Goal: Transaction & Acquisition: Purchase product/service

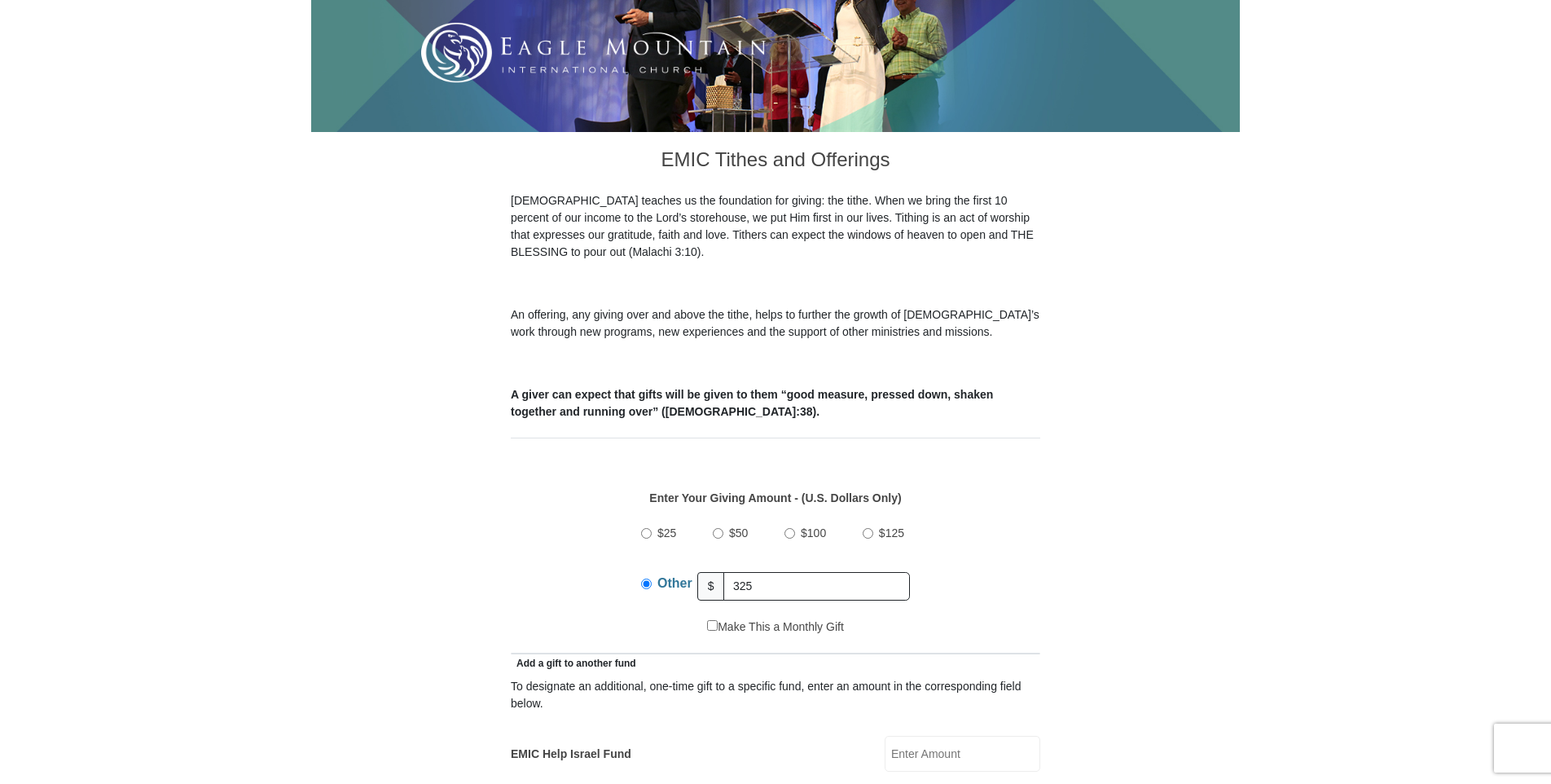
type input "325.00"
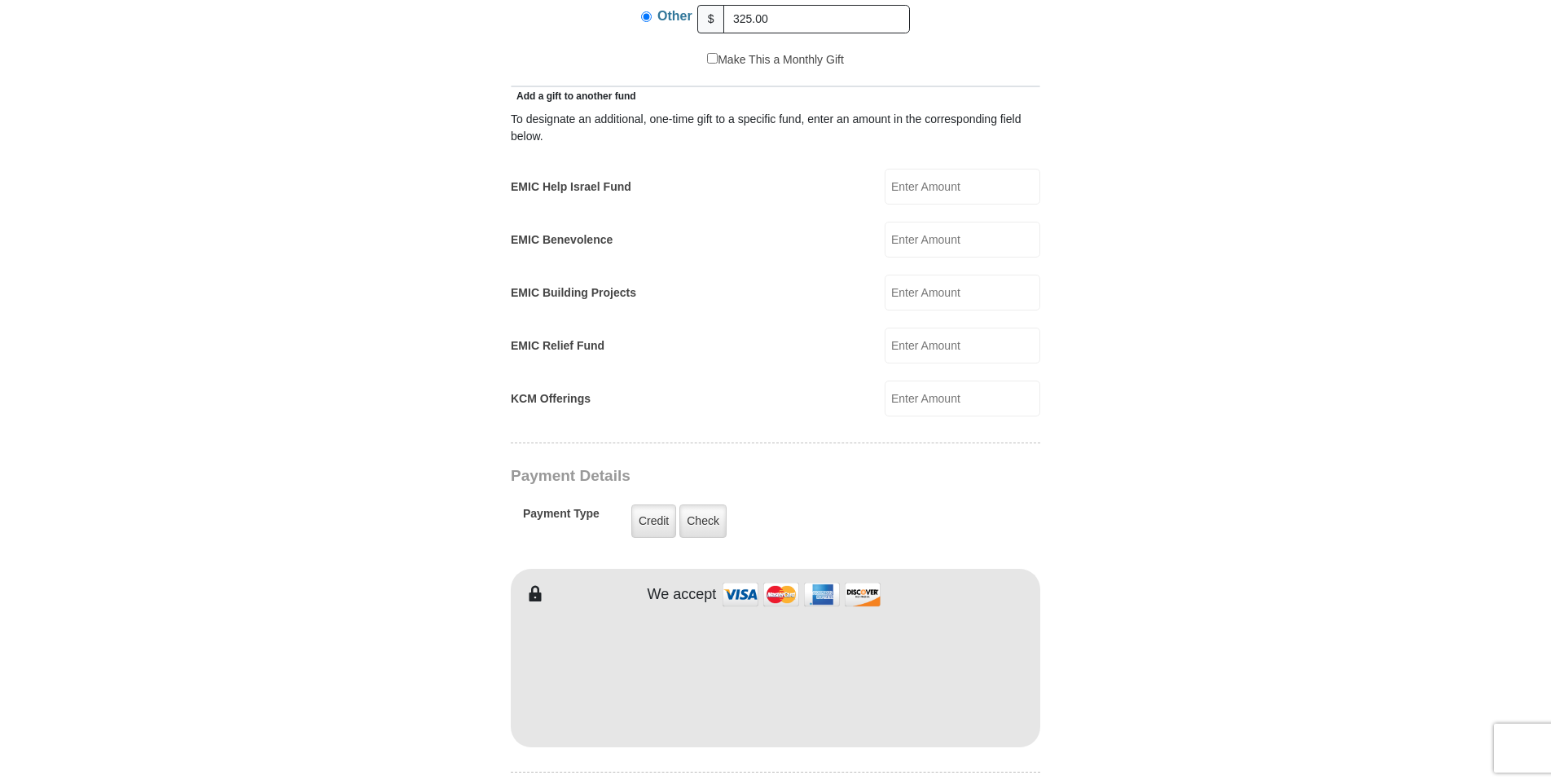
scroll to position [897, 0]
click at [699, 501] on label "Check" at bounding box center [702, 518] width 47 height 34
click at [0, 0] on input "Check" at bounding box center [0, 0] width 0 height 0
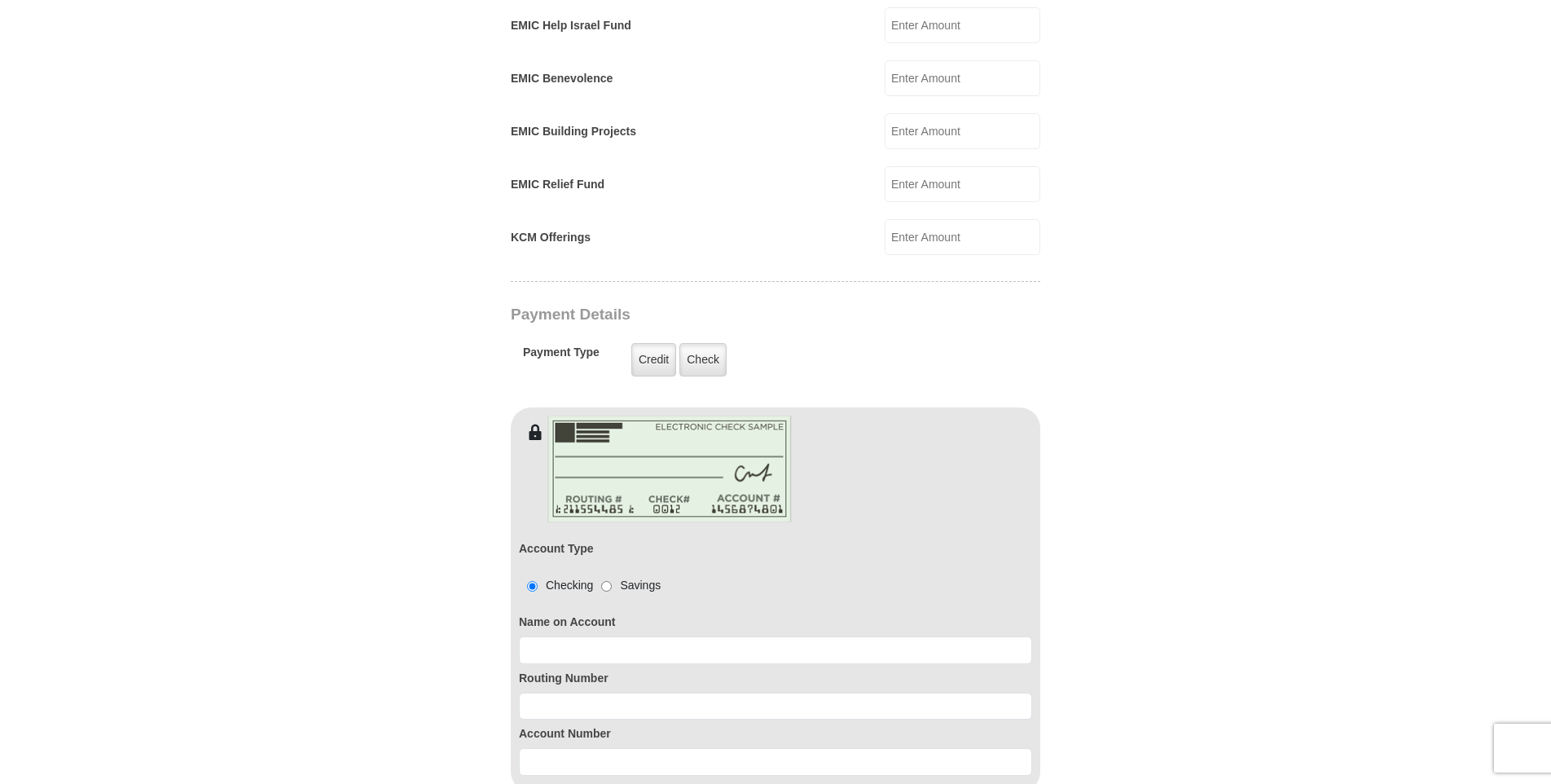
scroll to position [1059, 0]
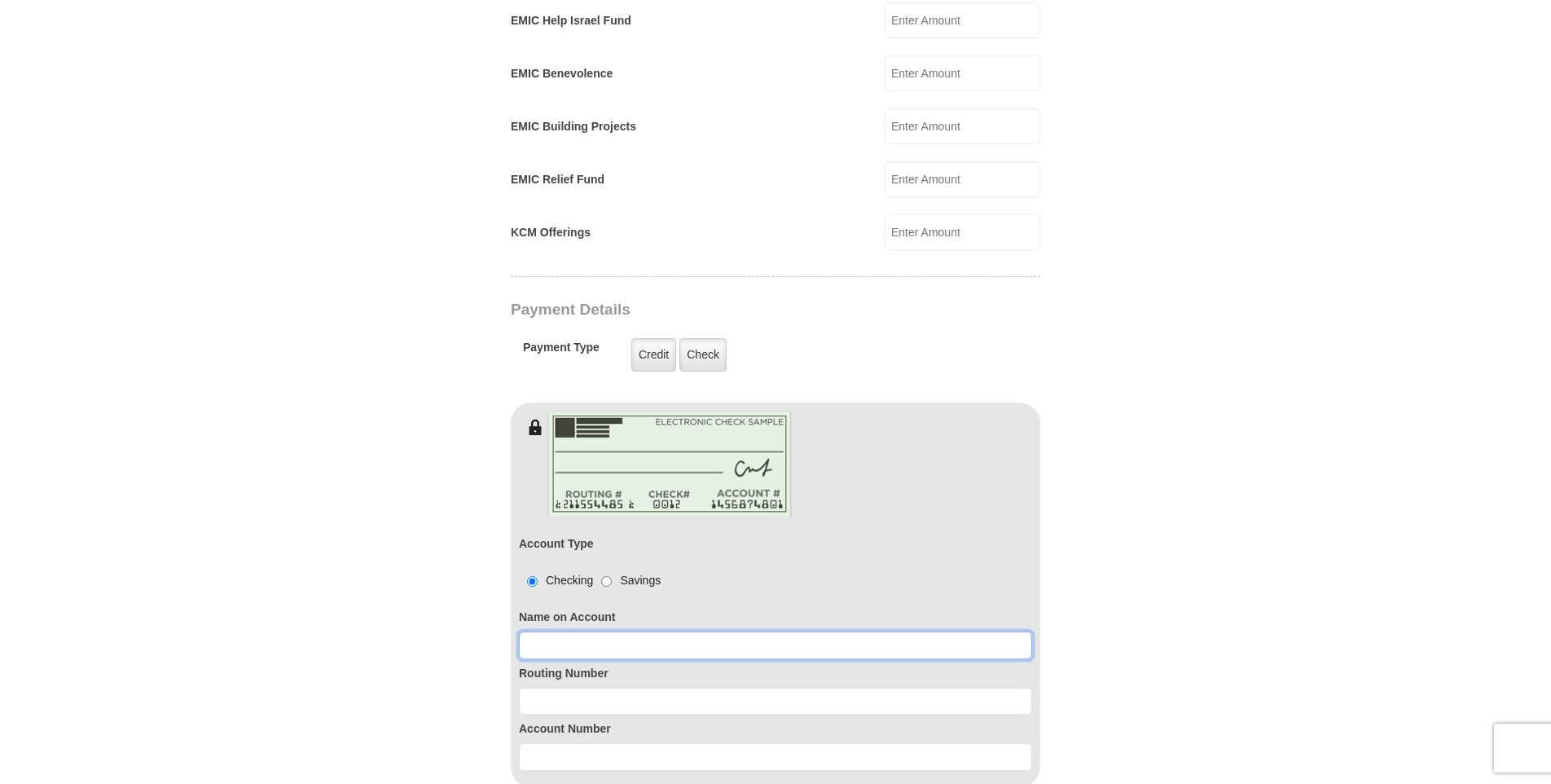
click at [598, 631] on input at bounding box center [776, 645] width 514 height 28
type input "[PERSON_NAME]"
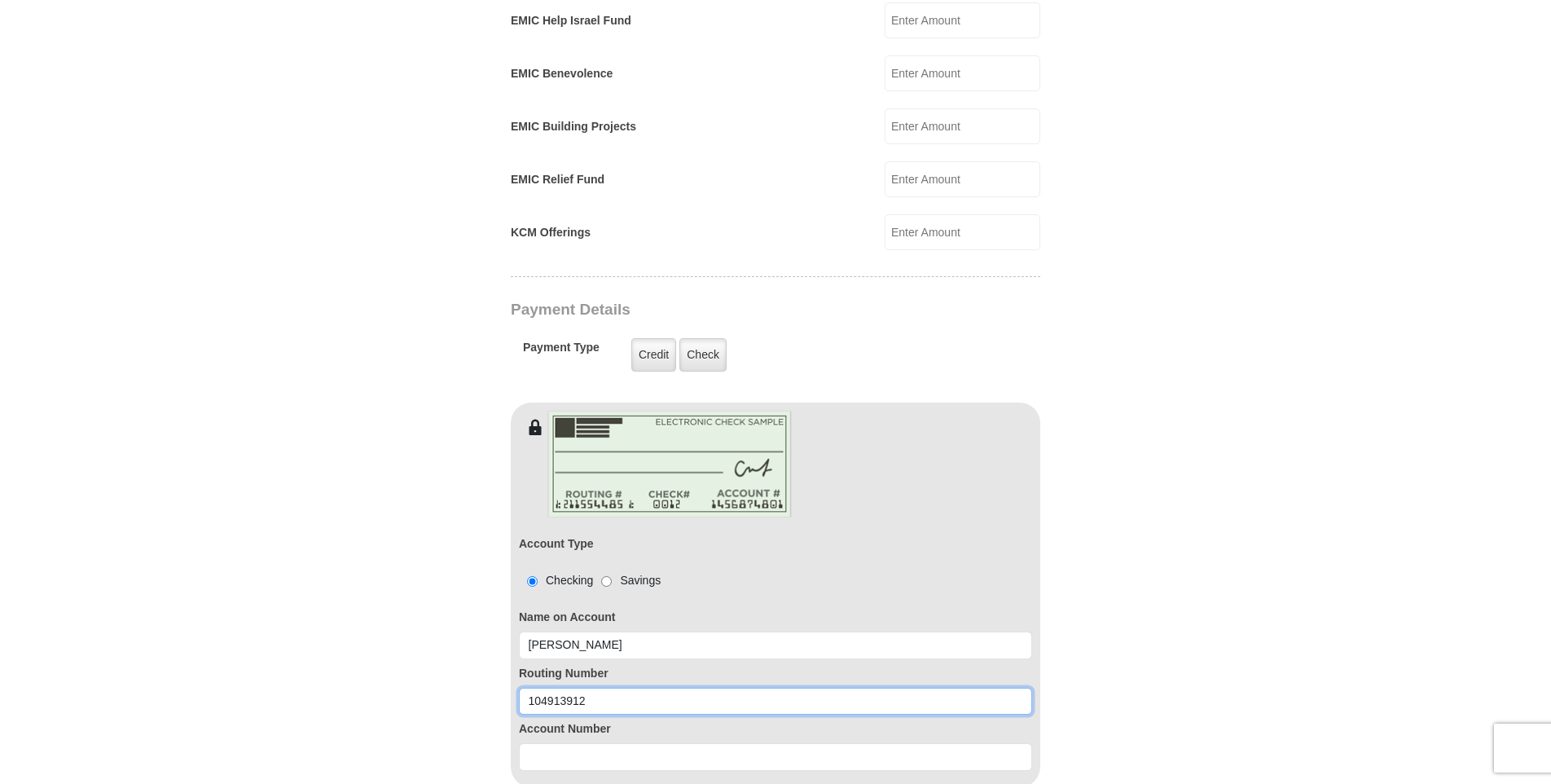
type input "104913912"
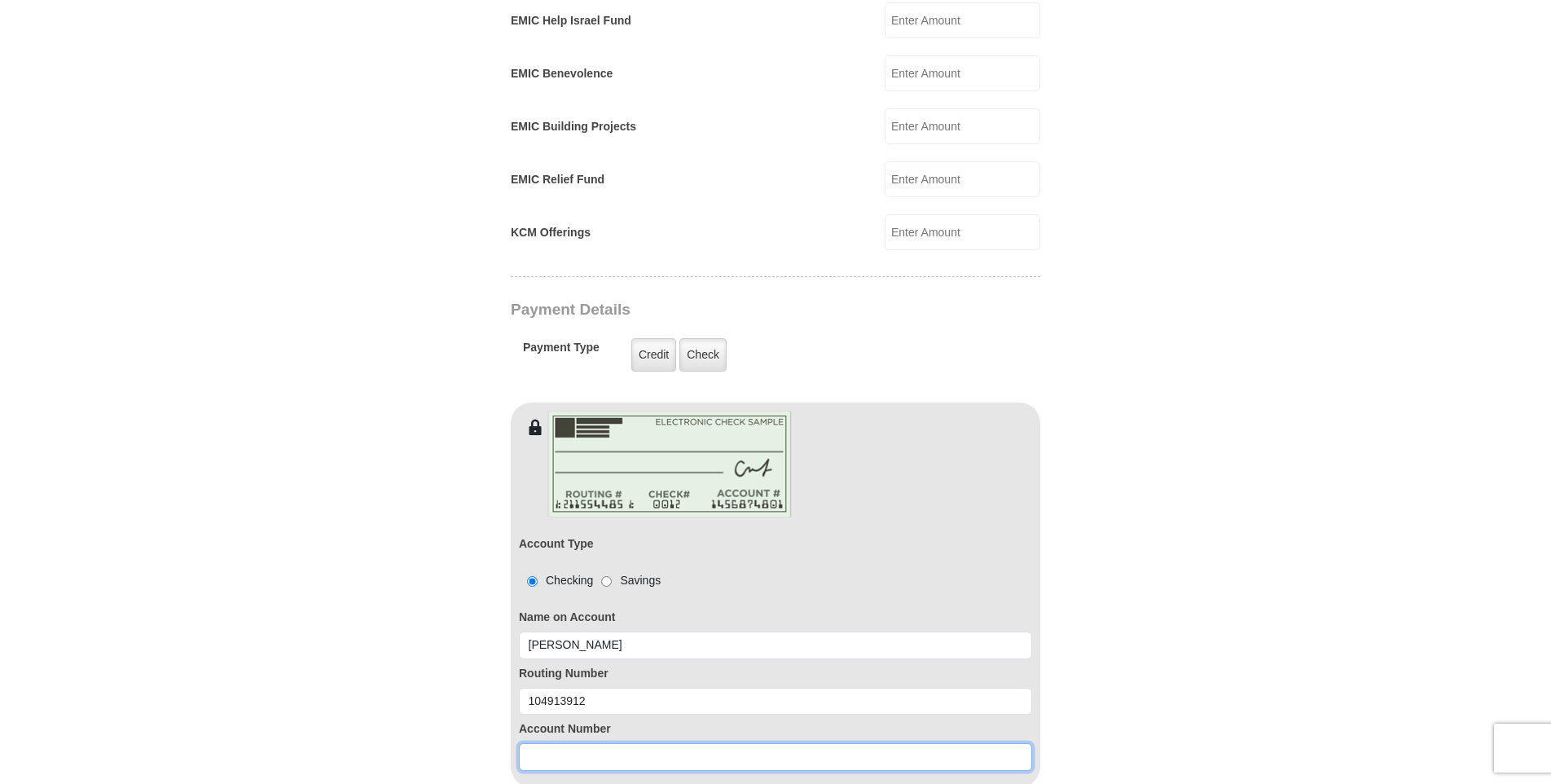
click at [590, 743] on input at bounding box center [776, 756] width 514 height 28
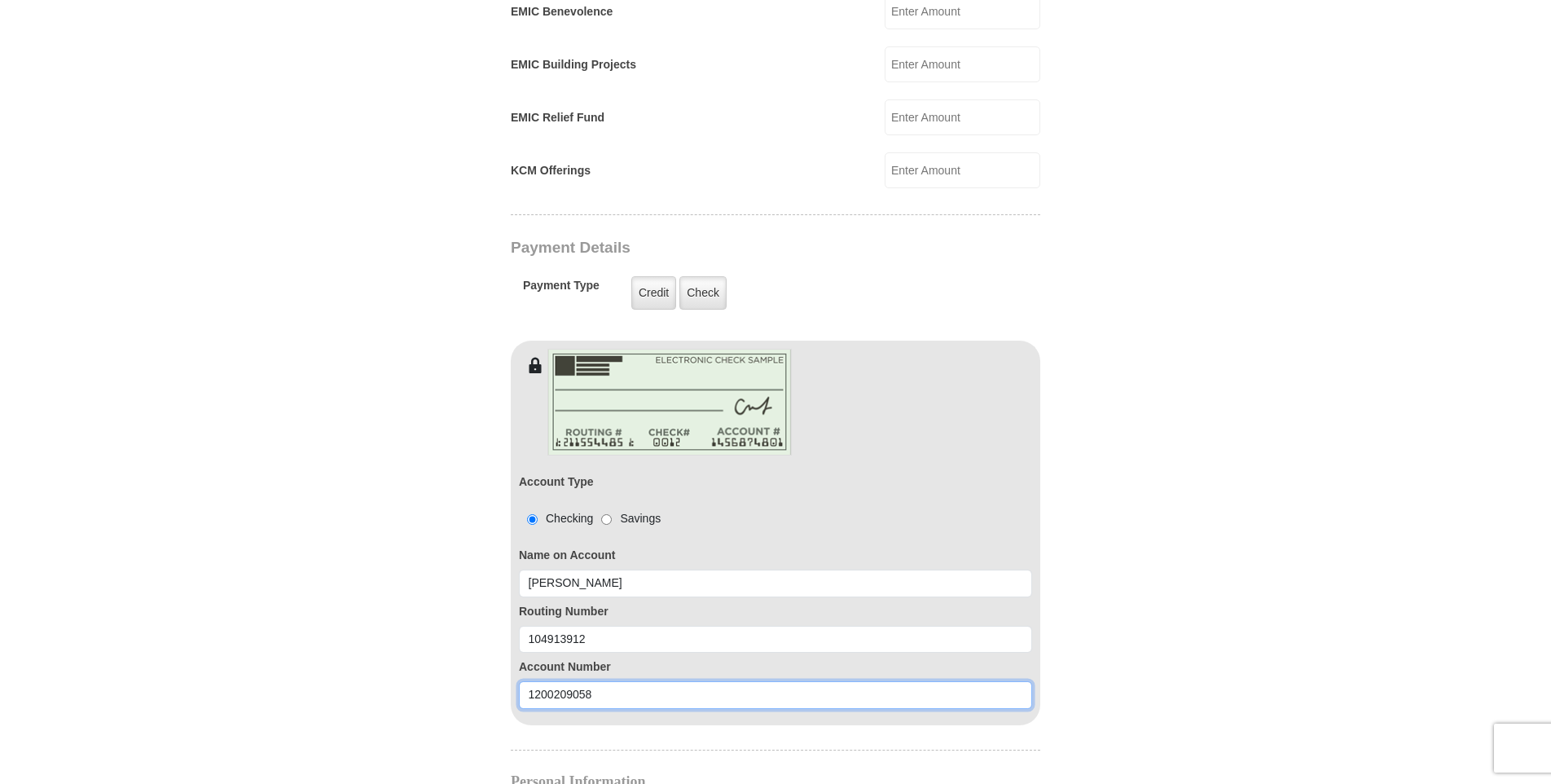
scroll to position [1303, 0]
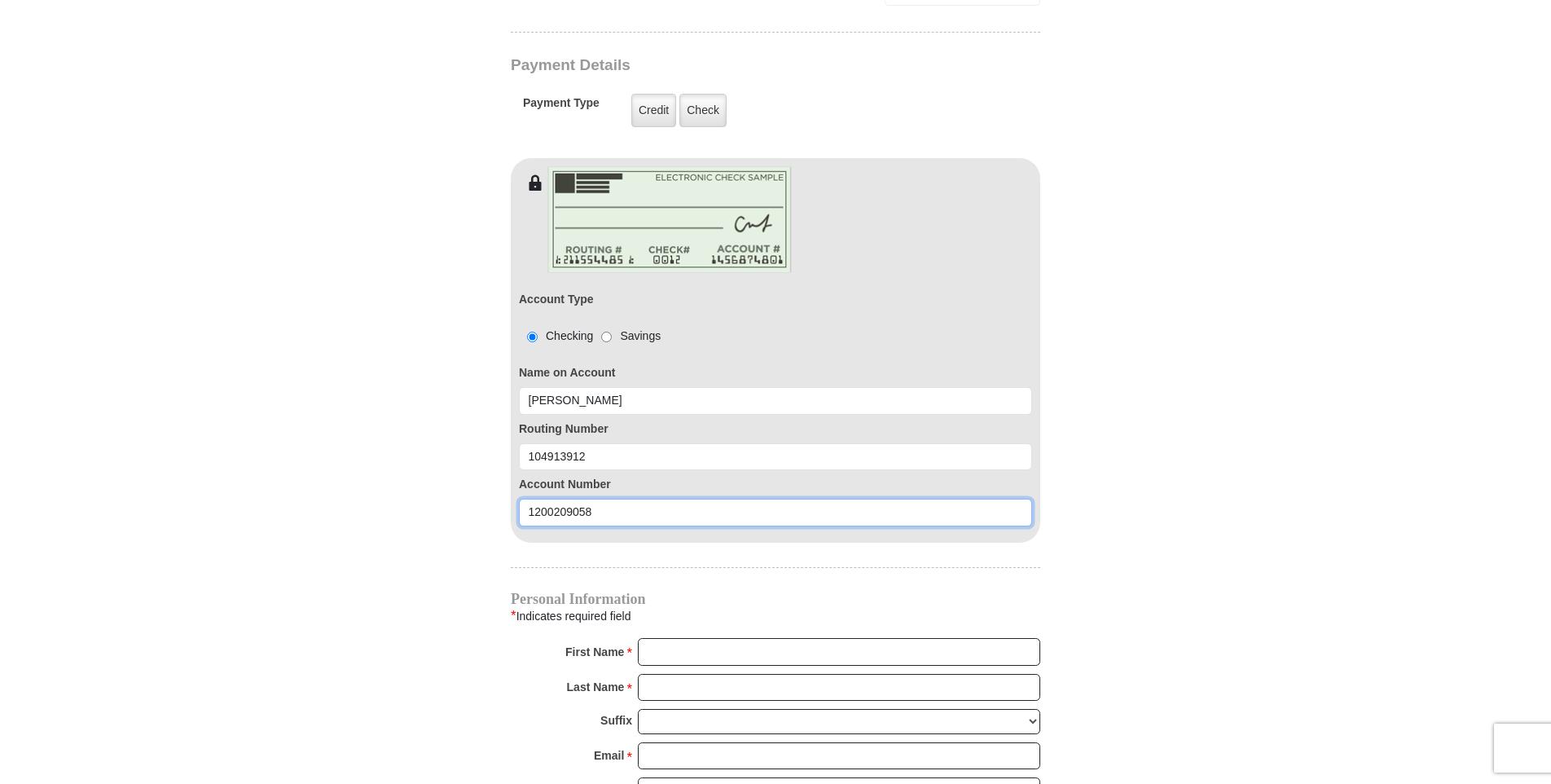
type input "1200209058"
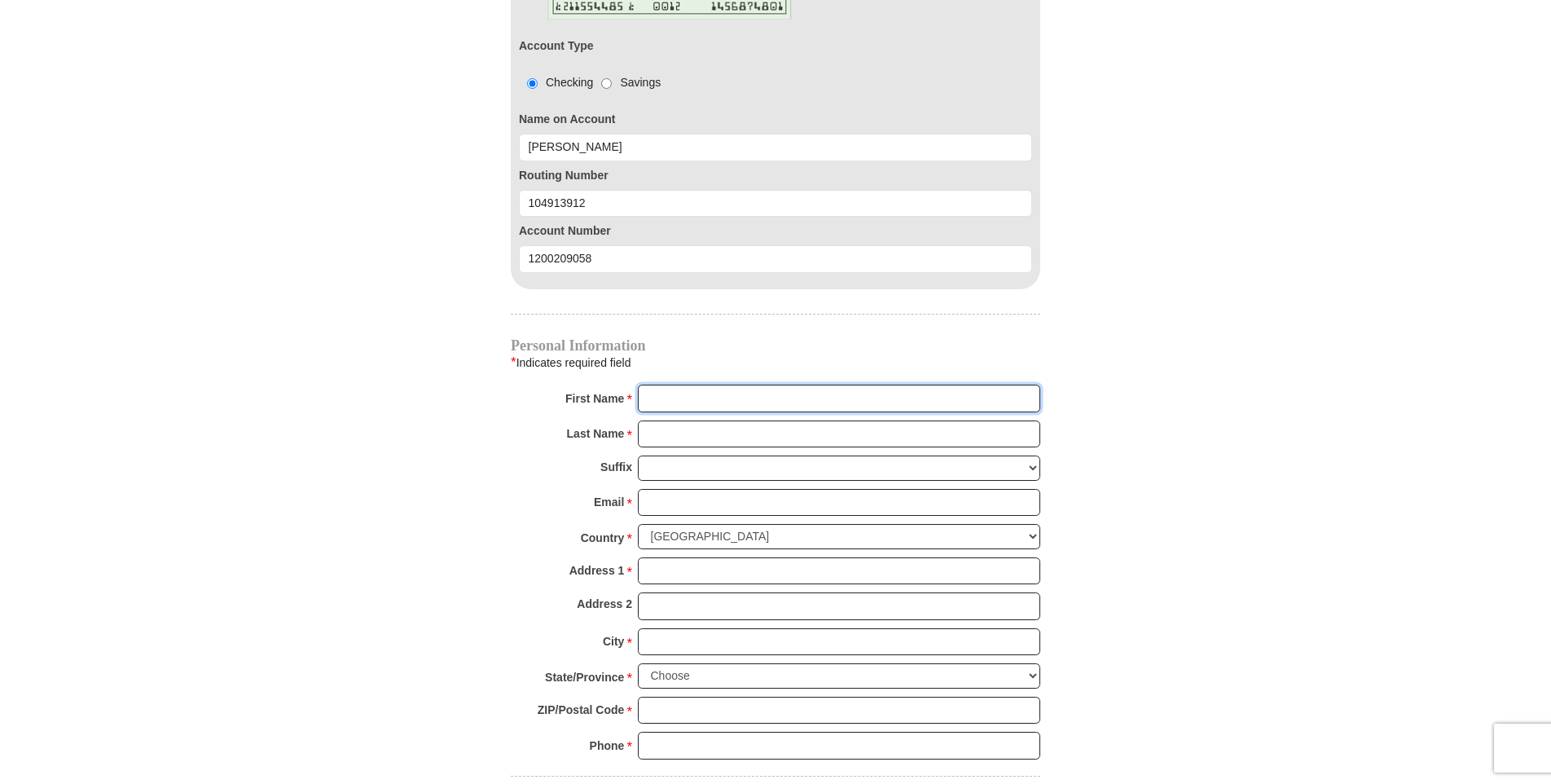
scroll to position [1548, 0]
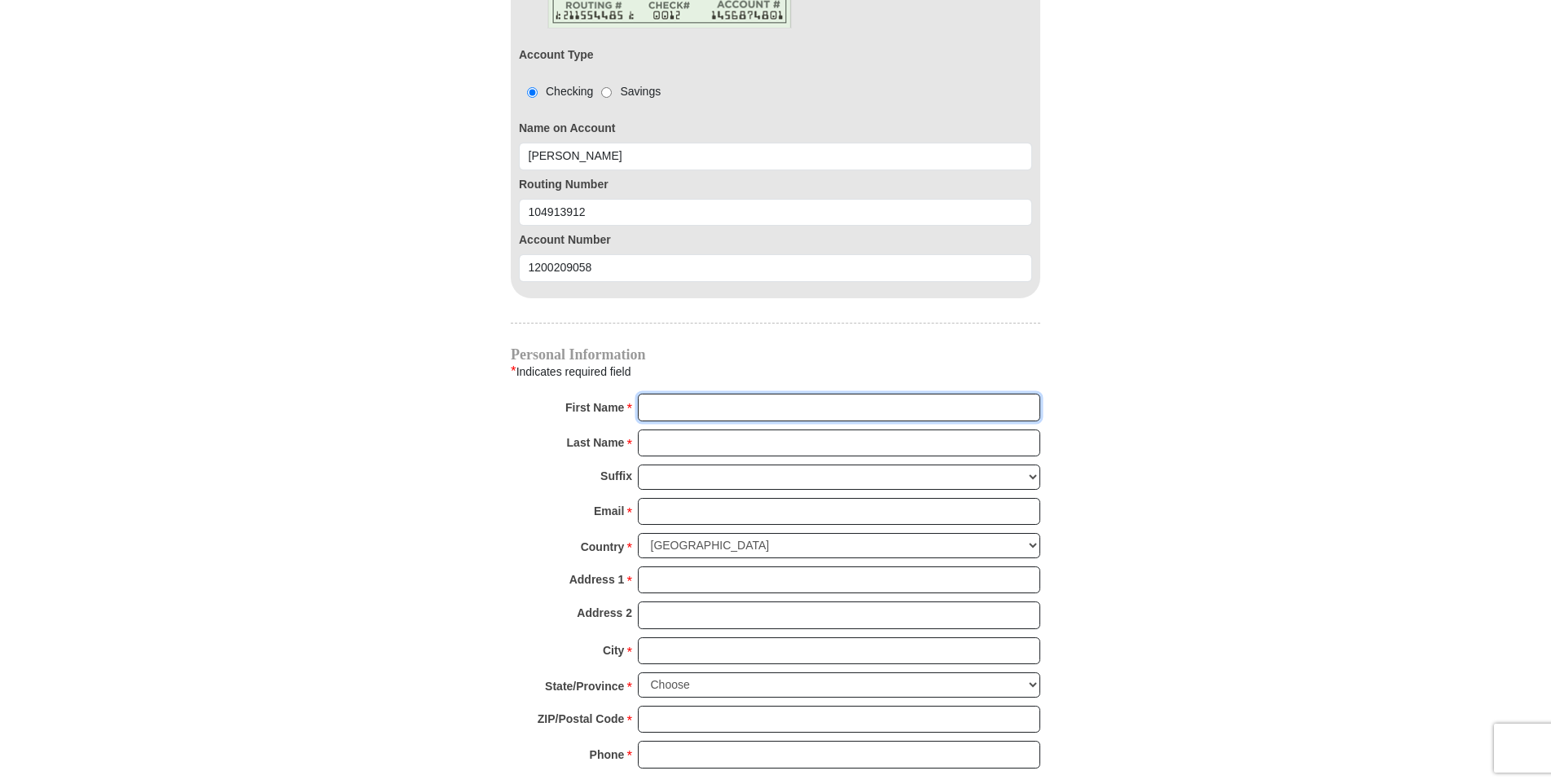
click at [679, 393] on input "First Name *" at bounding box center [839, 407] width 402 height 28
type input "[PERSON_NAME] & [PERSON_NAME]"
type input "[PERSON_NAME]"
type input "[EMAIL_ADDRESS][DOMAIN_NAME]"
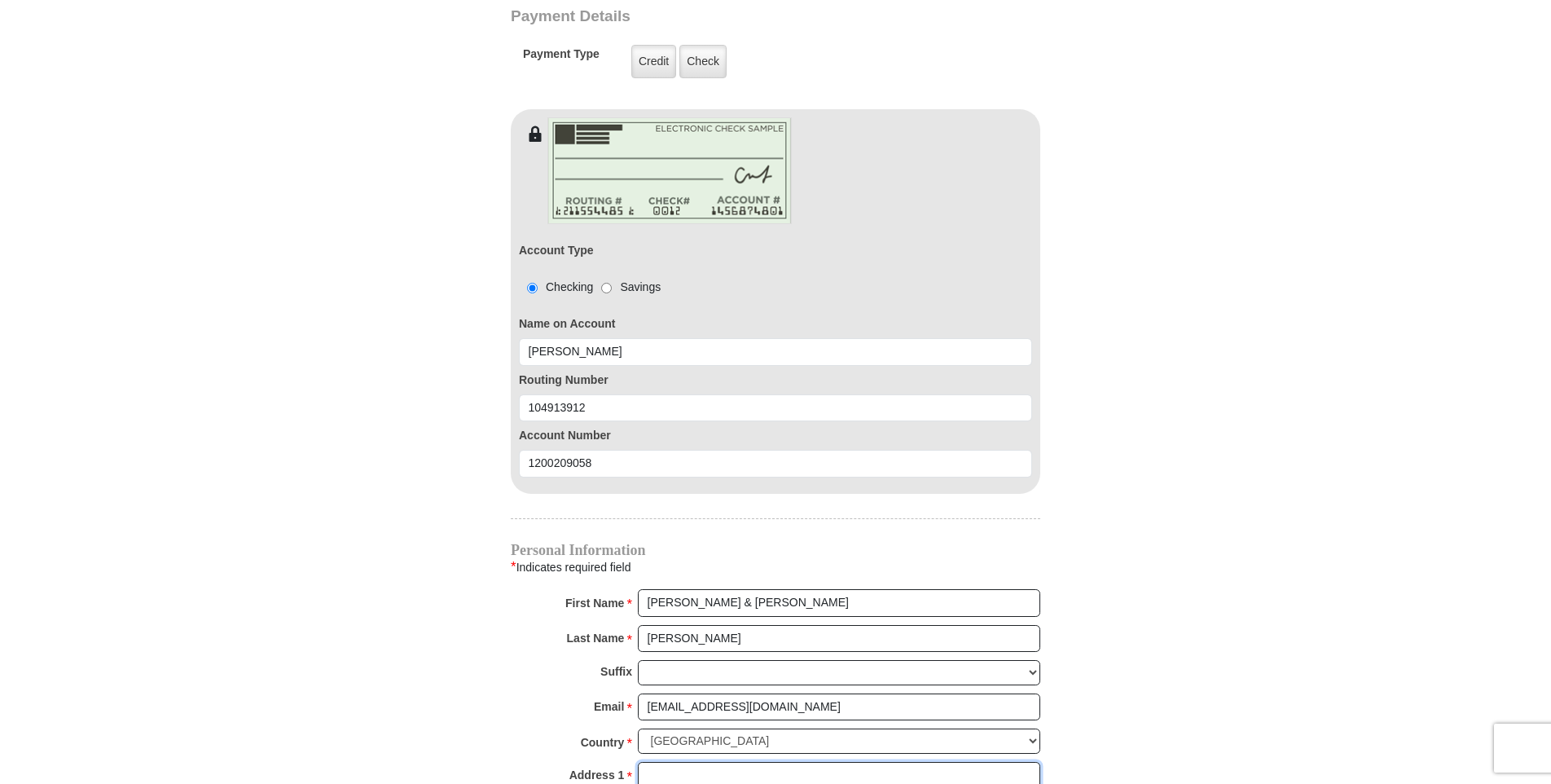
scroll to position [1596, 0]
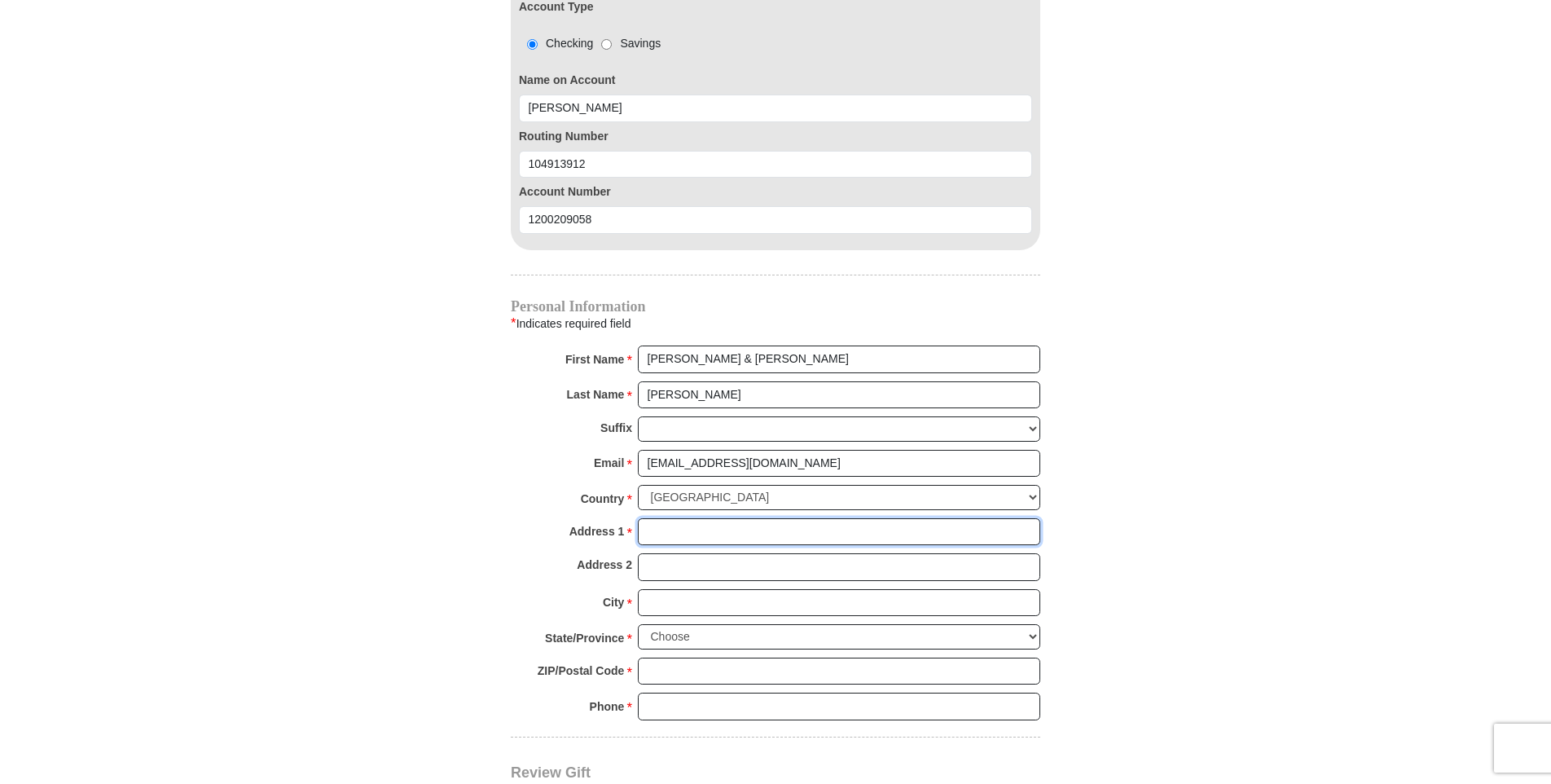
click at [690, 518] on input "Address 1 *" at bounding box center [839, 532] width 402 height 28
type input "[STREET_ADDRESS]"
type input "[GEOGRAPHIC_DATA]"
select select "NE"
type input "68666"
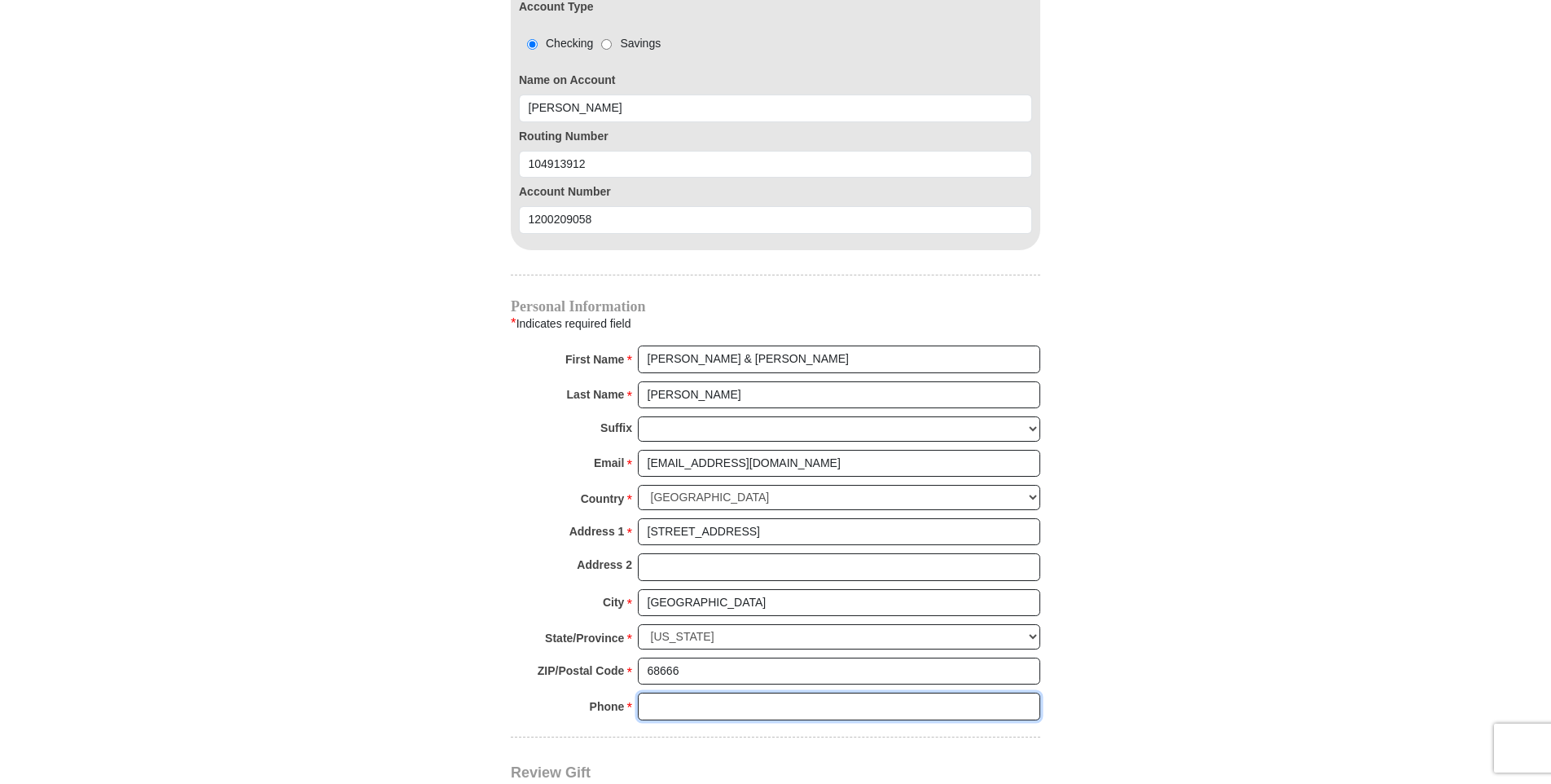
type input "4023669803"
click at [669, 553] on input "Address 2" at bounding box center [839, 567] width 402 height 28
type input "PO Box 448"
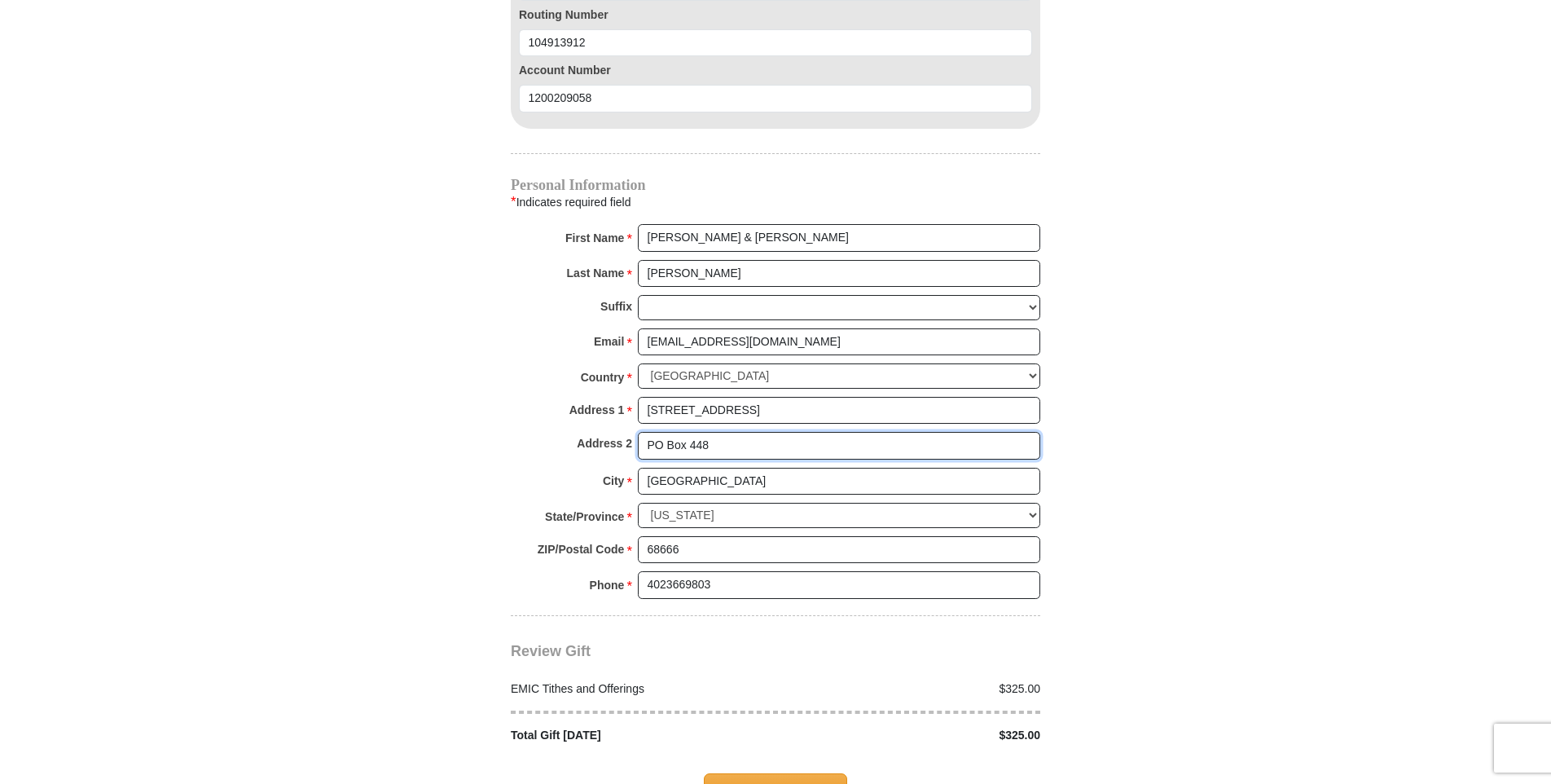
scroll to position [1840, 0]
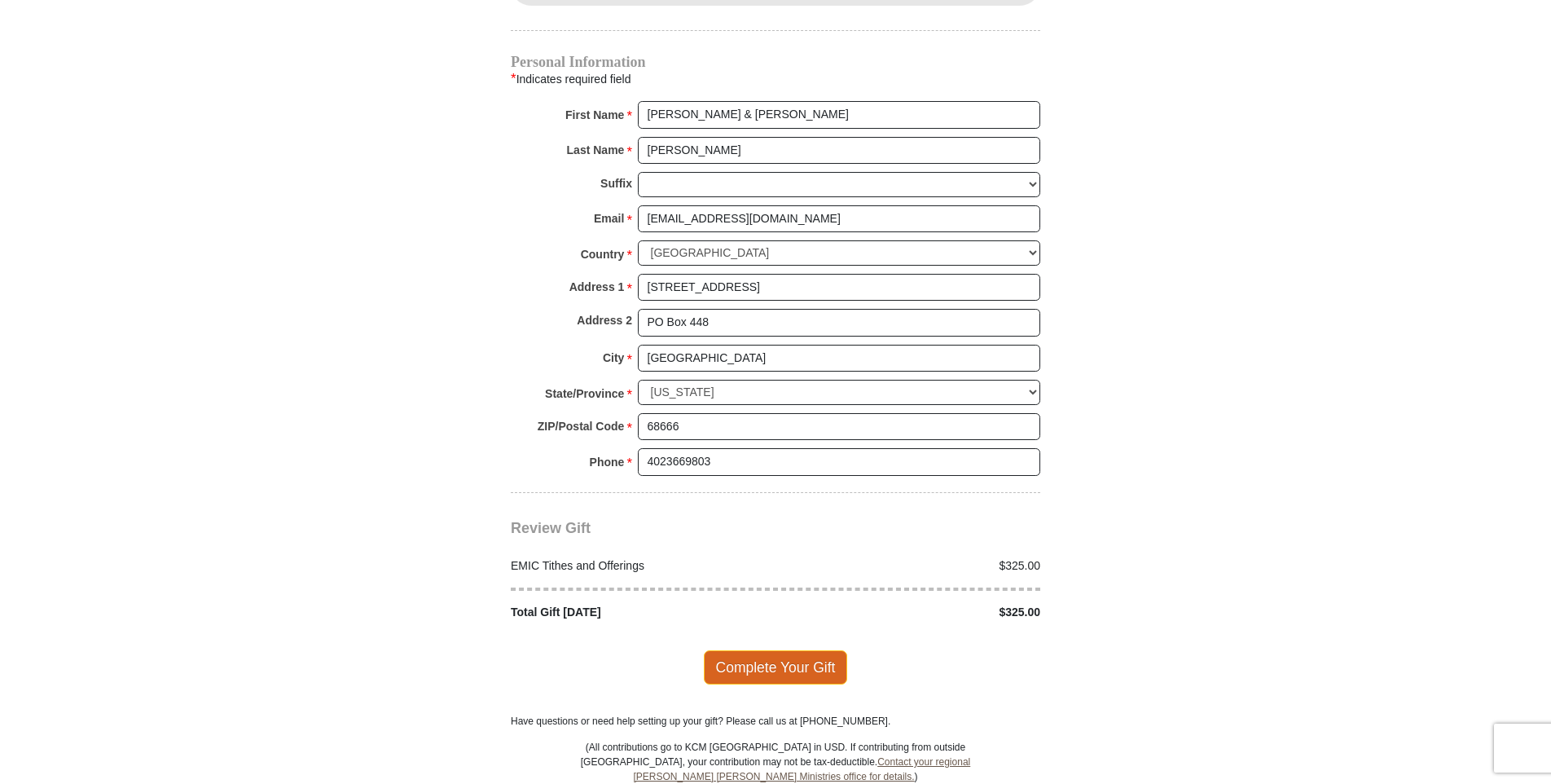
click at [769, 650] on span "Complete Your Gift" at bounding box center [776, 668] width 144 height 35
